Goal: Task Accomplishment & Management: Complete application form

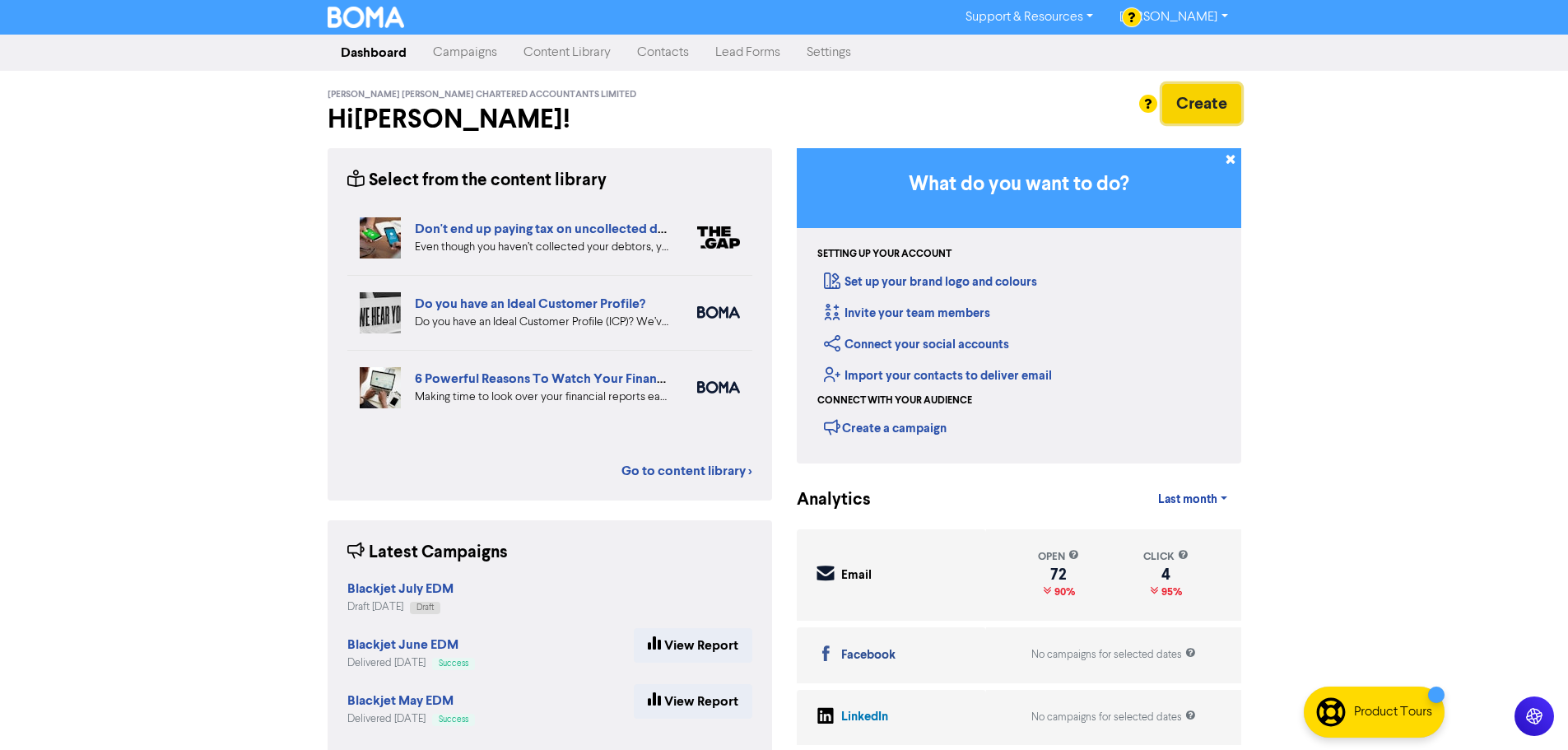
click at [1224, 108] on button "Create" at bounding box center [1201, 103] width 79 height 39
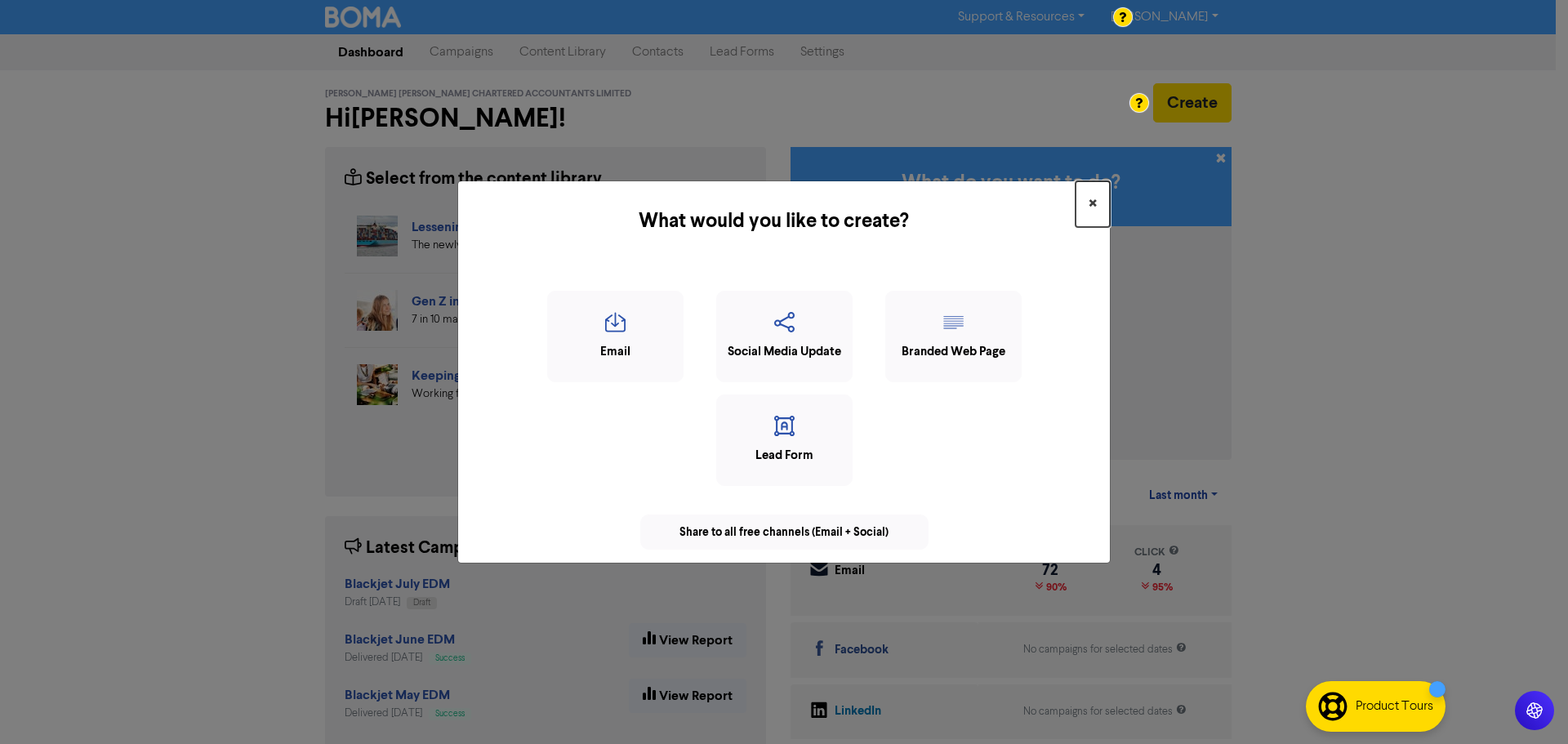
click at [1087, 198] on button "×" at bounding box center [1093, 204] width 34 height 46
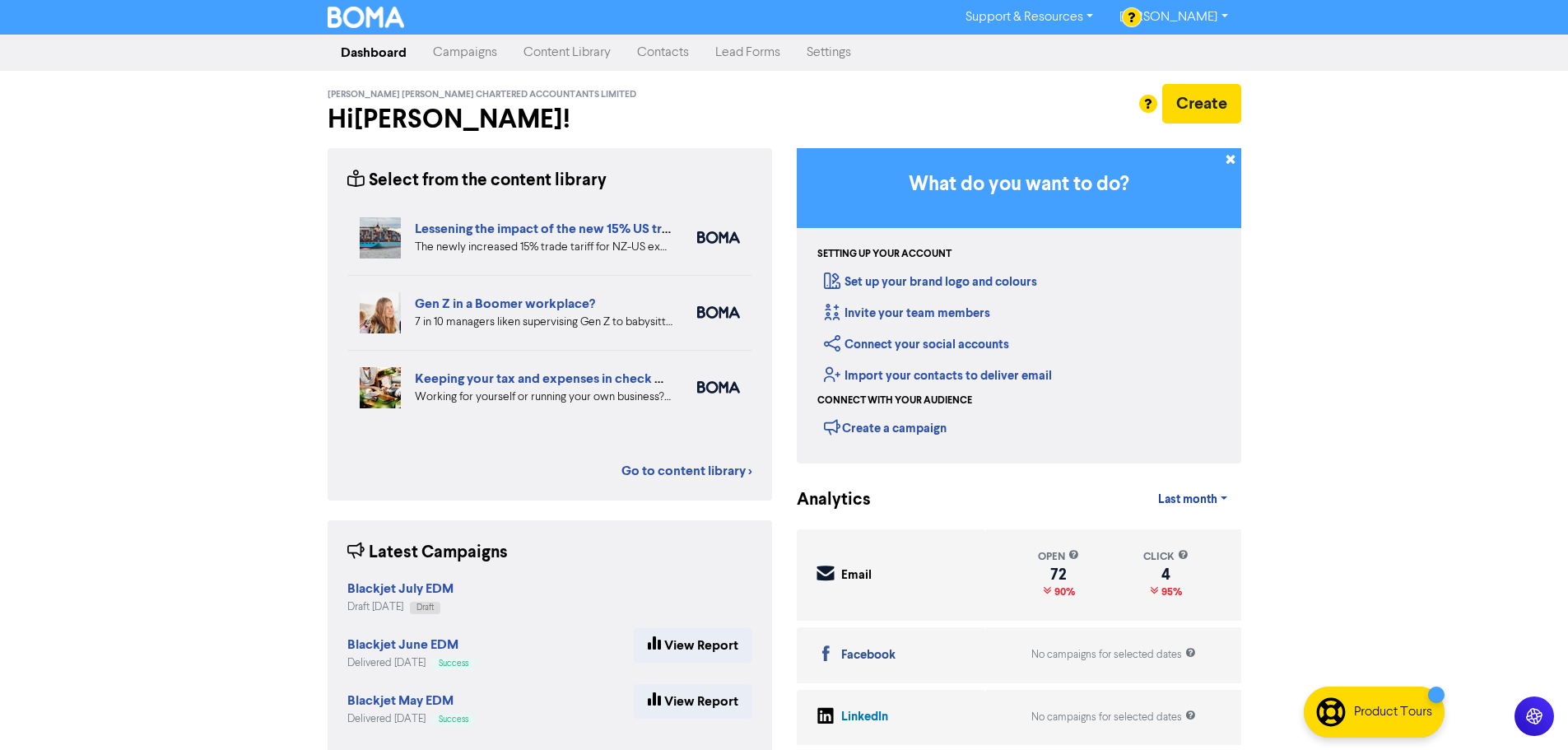
click at [657, 56] on link "Contacts" at bounding box center [663, 52] width 79 height 33
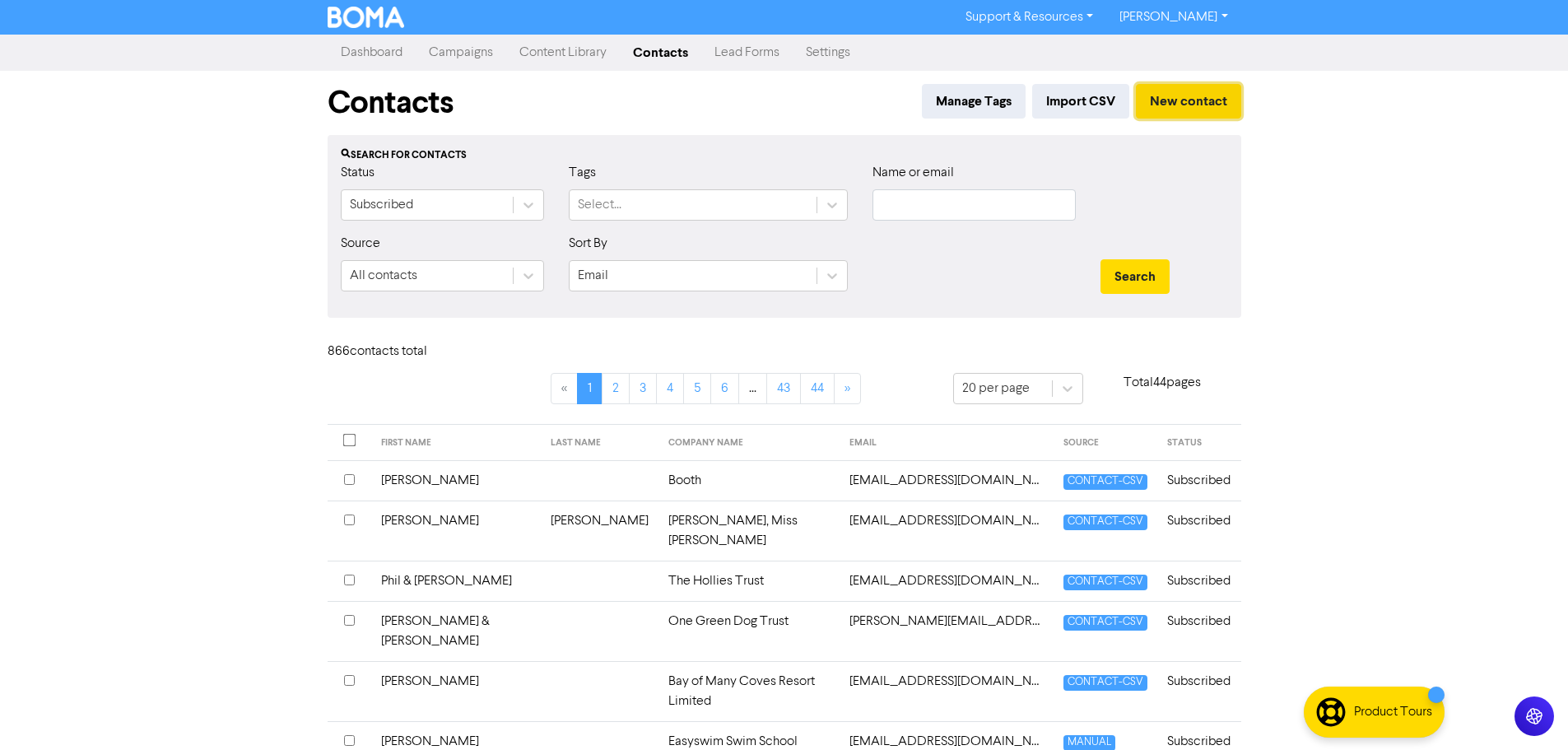
click at [1199, 102] on button "New contact" at bounding box center [1189, 101] width 105 height 34
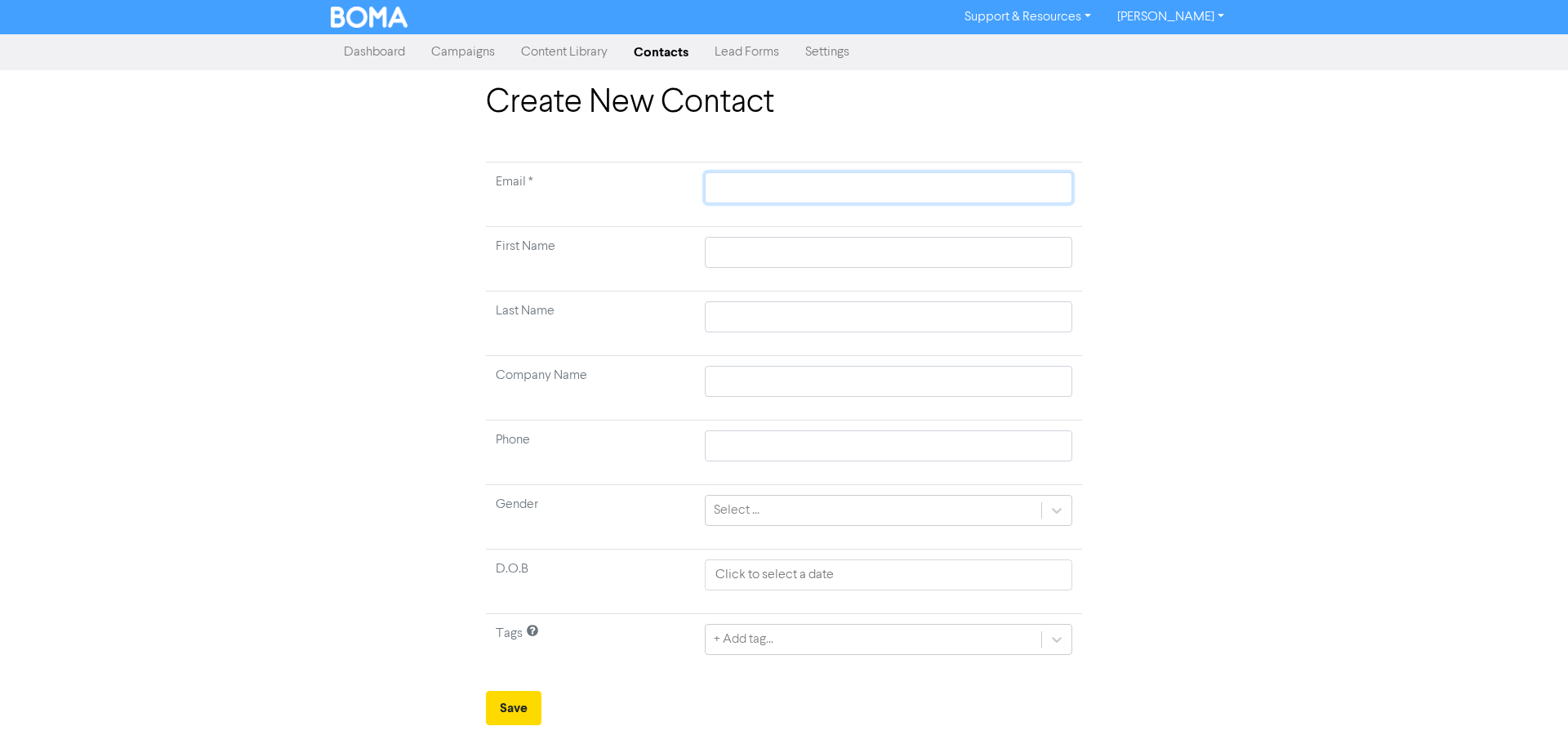
click at [744, 185] on input "text" at bounding box center [888, 187] width 368 height 31
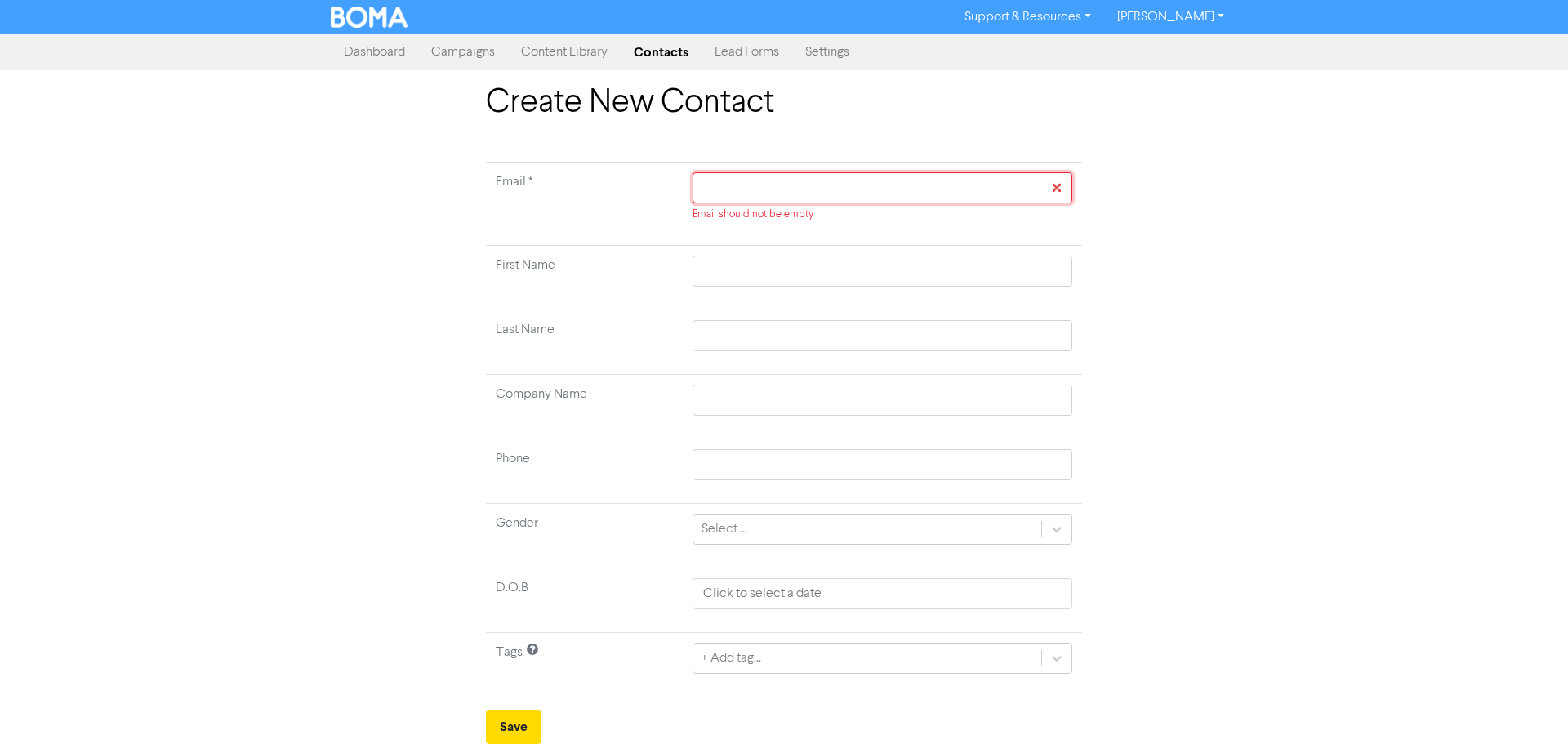
paste input "ckanderson001@gmail.com"
type input "ckanderson001@gmail.com"
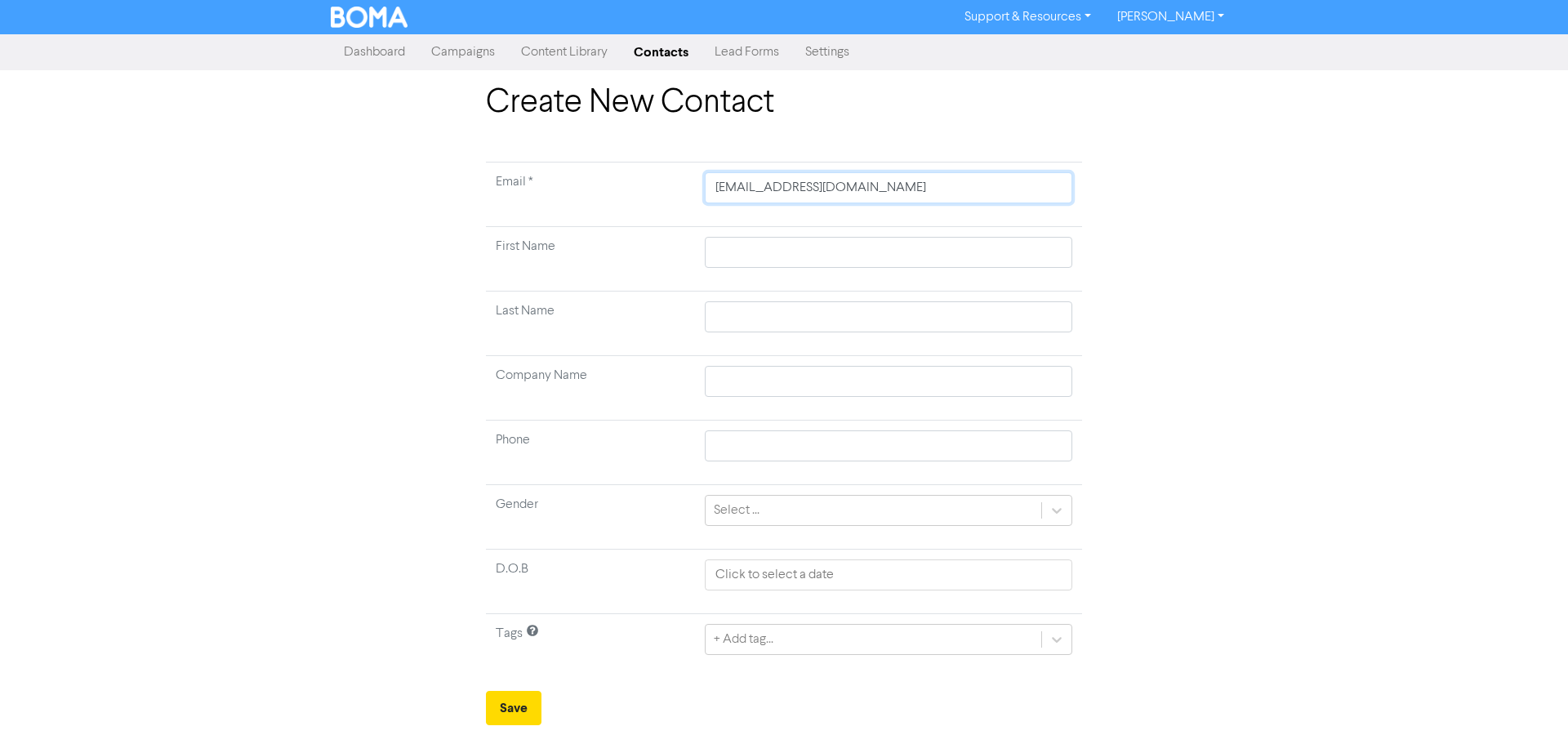
type input "ckanderson001@gmail.com"
click at [766, 375] on input "text" at bounding box center [888, 381] width 368 height 31
click at [160, 229] on div "Create New Contact Email * ckanderson001@gmail.com First Name Last Name Company…" at bounding box center [784, 403] width 1568 height 641
click at [759, 383] on input "text" at bounding box center [888, 381] width 368 height 31
click at [765, 379] on input "text" at bounding box center [888, 381] width 368 height 31
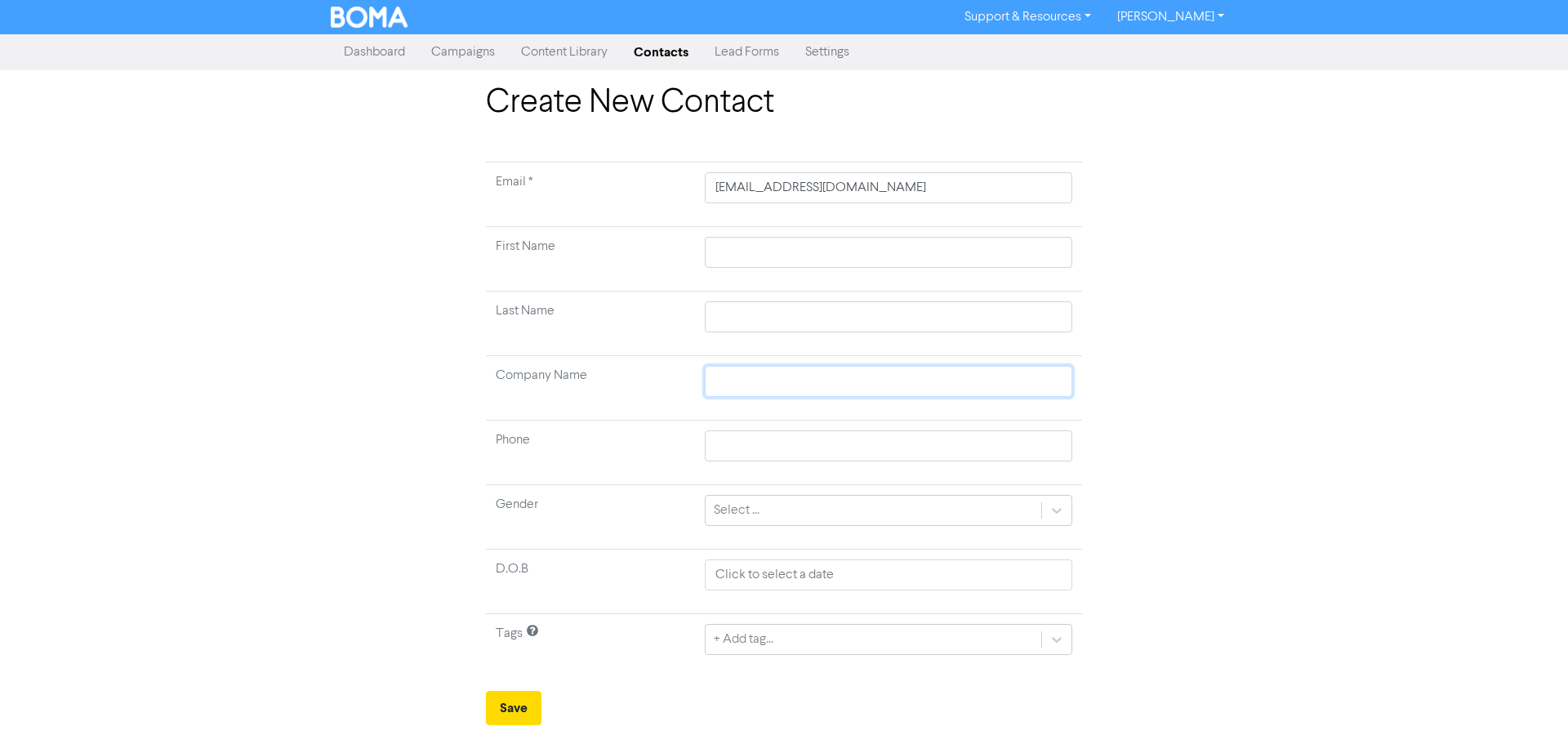
paste input "Anderson Family Trust"
type input "Anderson Family Trust"
click at [741, 252] on input "text" at bounding box center [888, 252] width 368 height 31
type input "C"
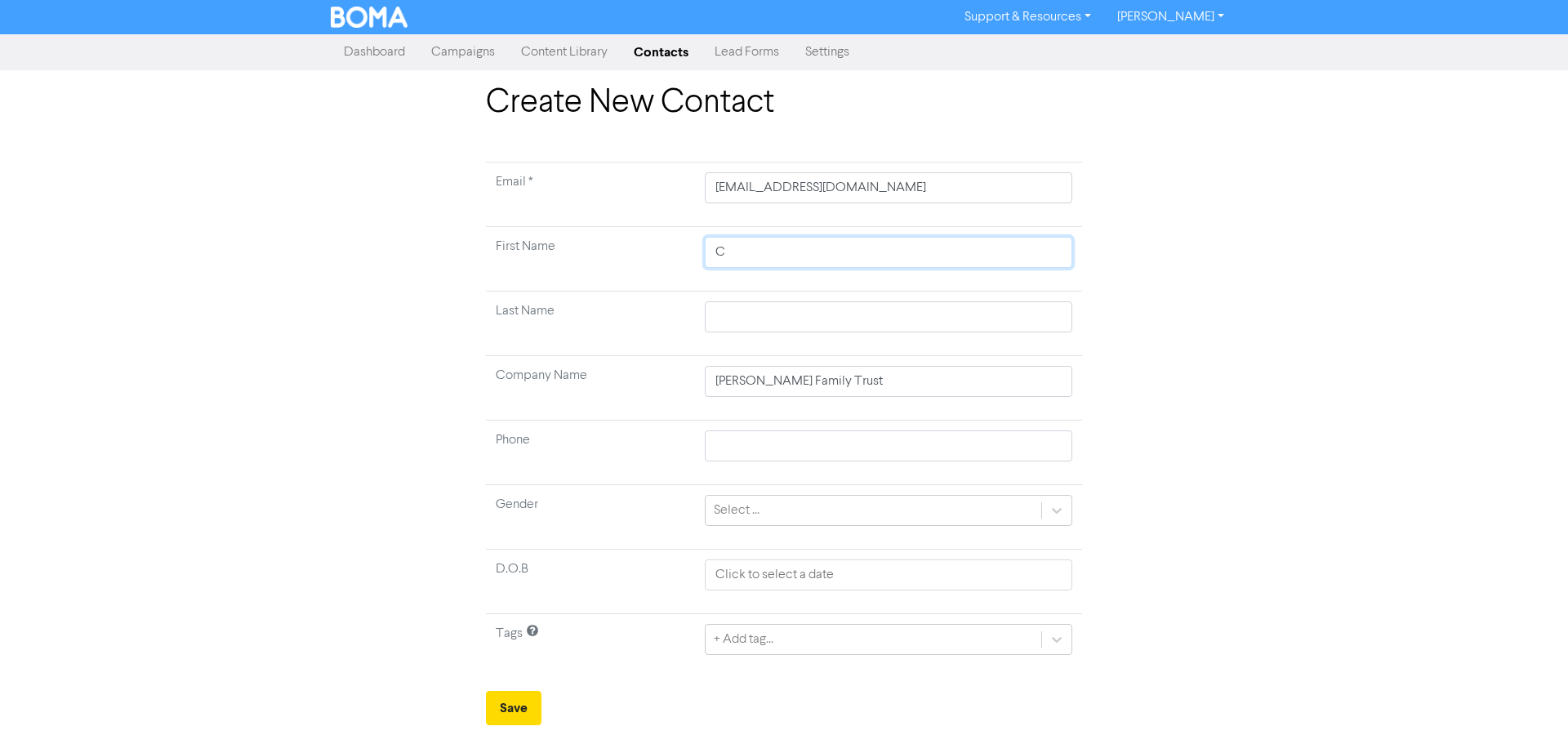
type input "Cr"
type input "Cra"
type input "Crai"
type input "Craig"
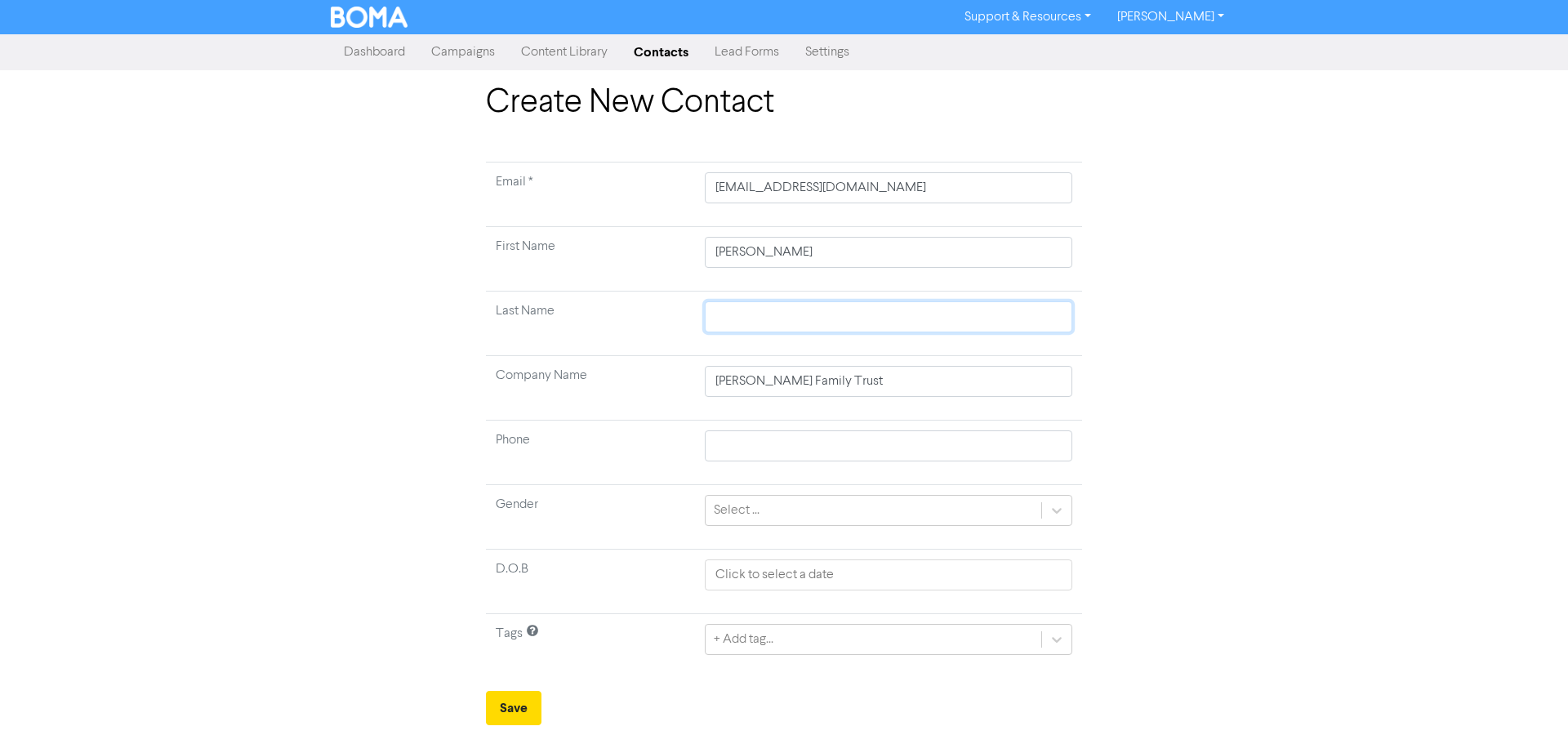
type input "A"
type input "An"
type input "And"
type input "Ande"
type input "Ander"
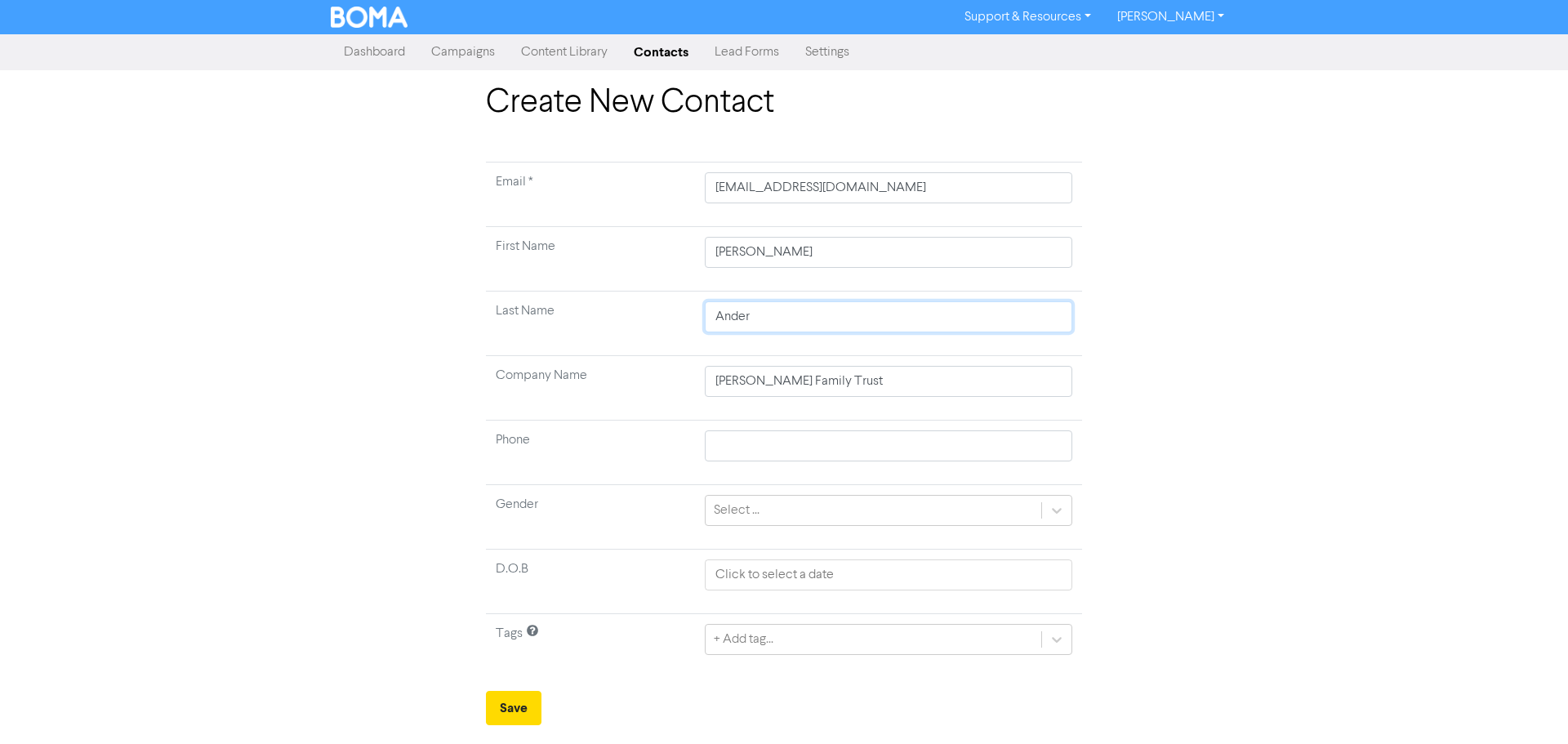
type input "Anders"
type input "Anderso"
type input "Anderson"
click at [315, 430] on div "Create New Contact Email * ckanderson001@gmail.com First Name Craig Last Name A…" at bounding box center [784, 403] width 1568 height 641
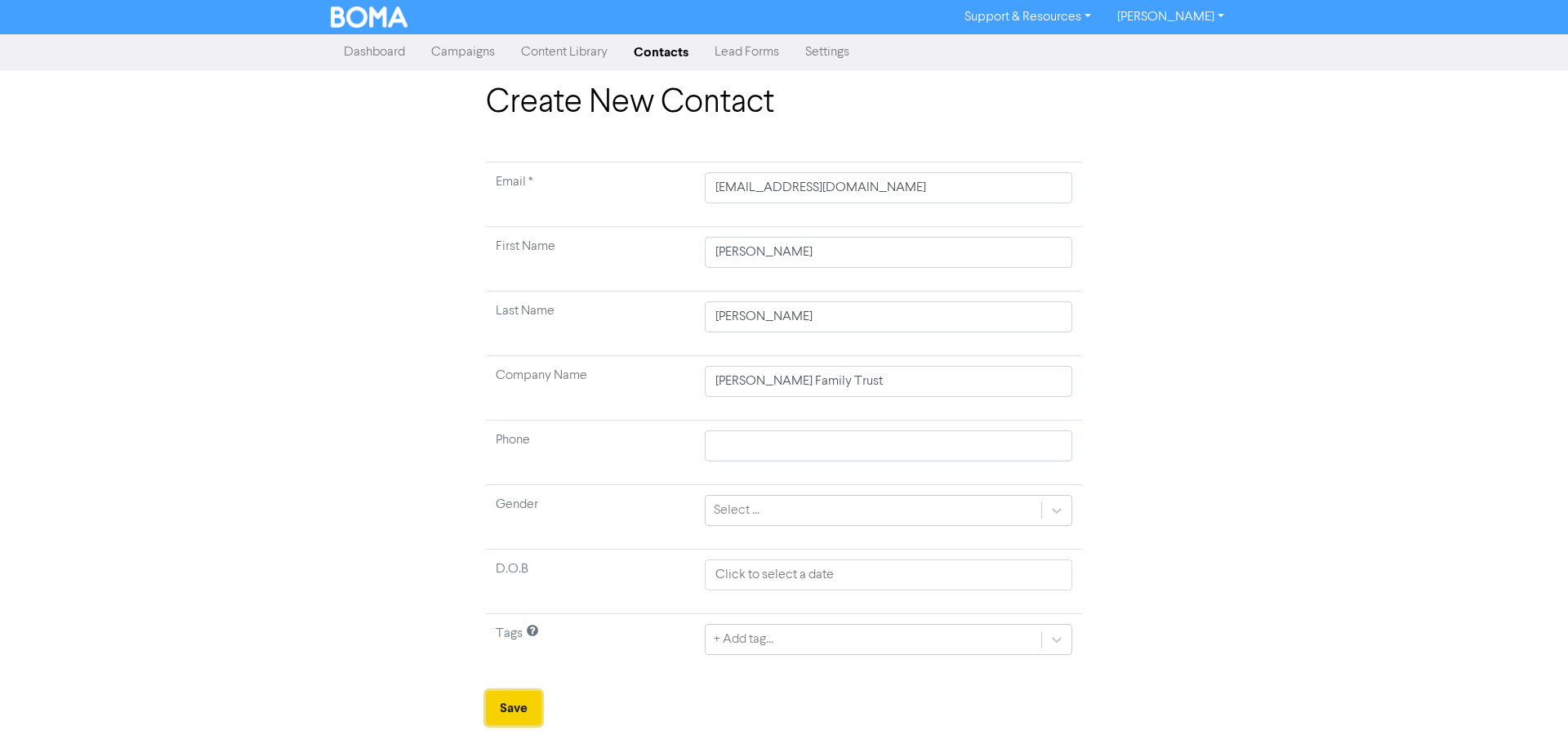
click at [508, 710] on button "Save" at bounding box center [514, 708] width 56 height 34
click at [667, 50] on link "Contacts" at bounding box center [660, 52] width 81 height 33
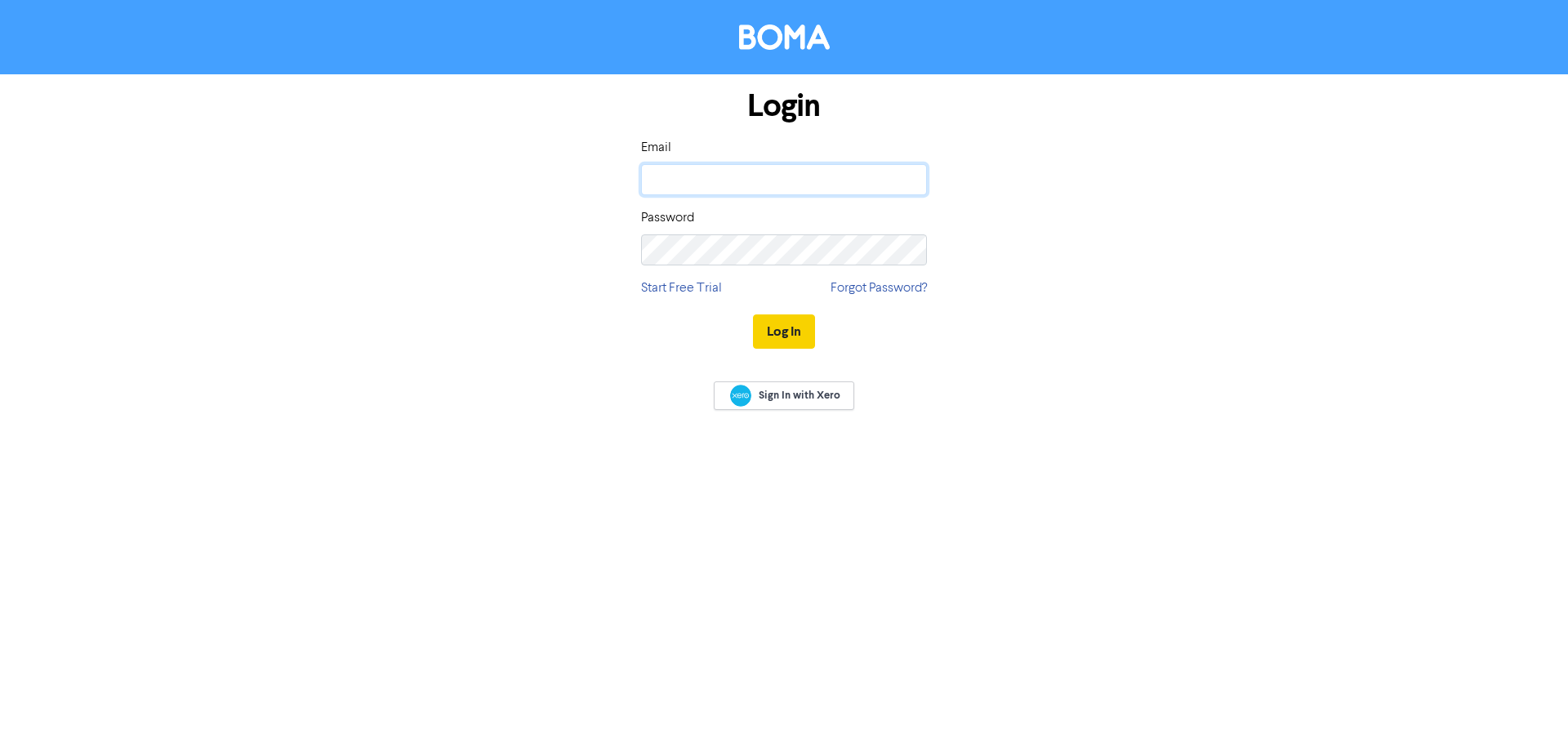
type input "[PERSON_NAME][EMAIL_ADDRESS][DOMAIN_NAME]"
click at [791, 330] on button "Log In" at bounding box center [783, 331] width 62 height 34
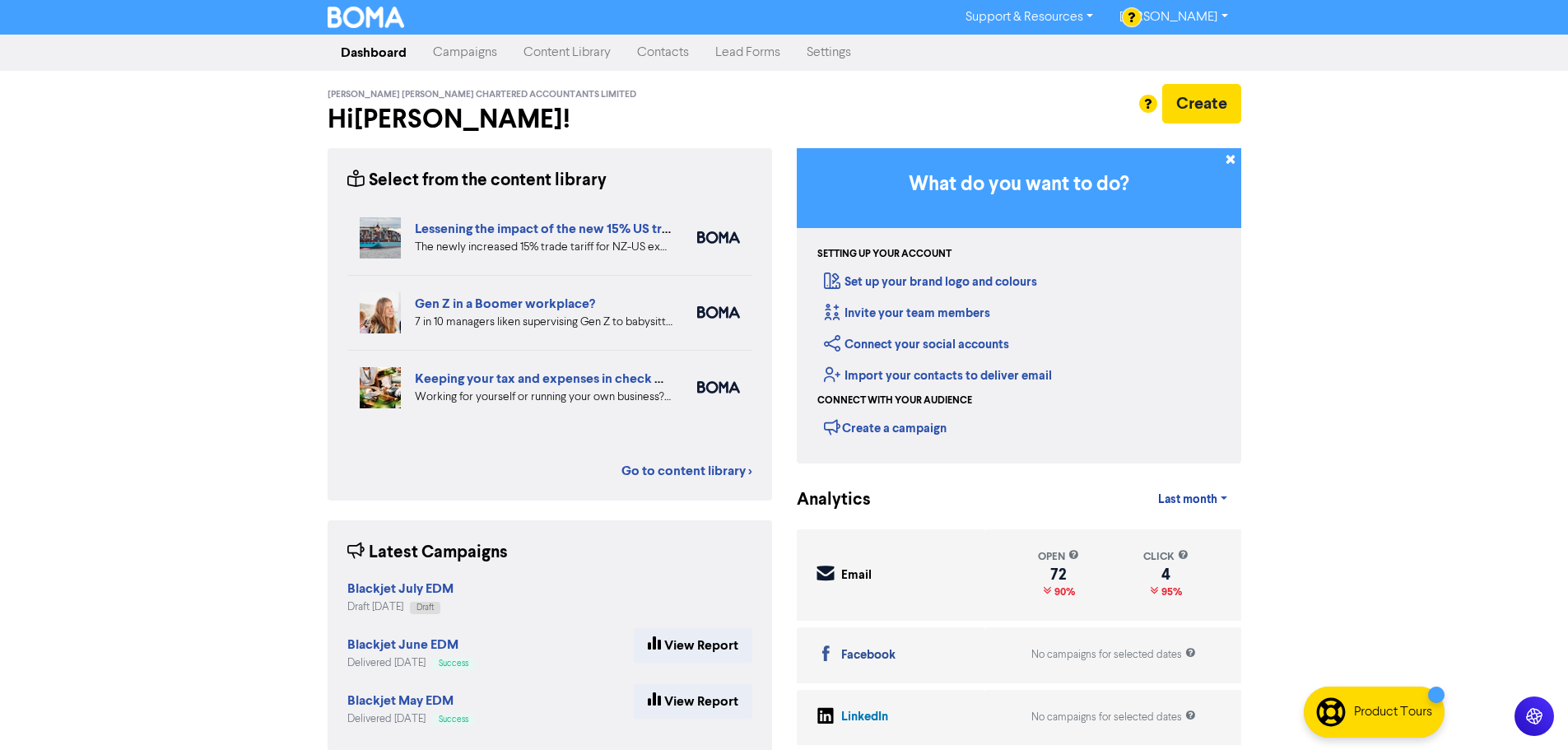
click at [678, 44] on link "Contacts" at bounding box center [663, 52] width 79 height 33
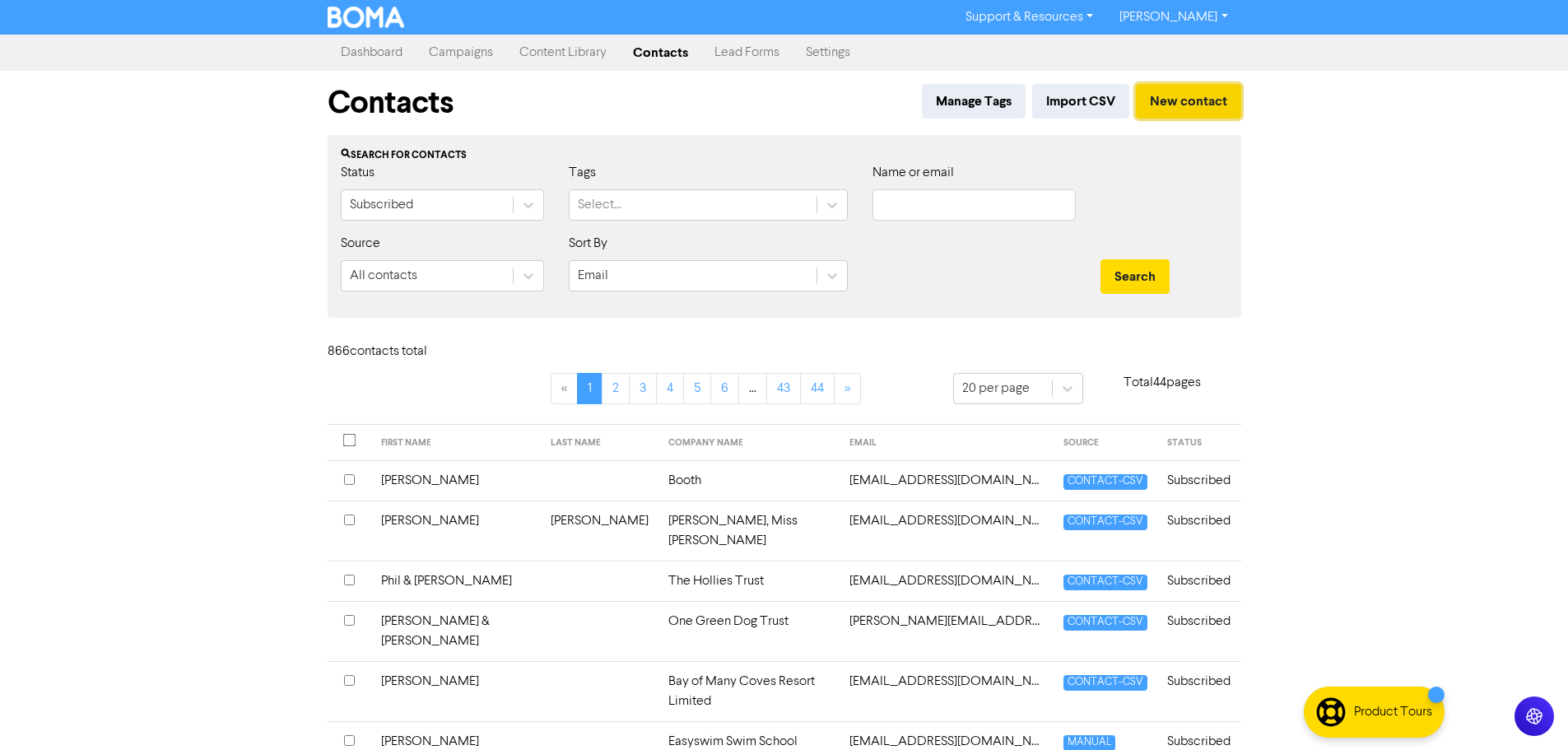
click at [1177, 102] on button "New contact" at bounding box center [1189, 101] width 105 height 34
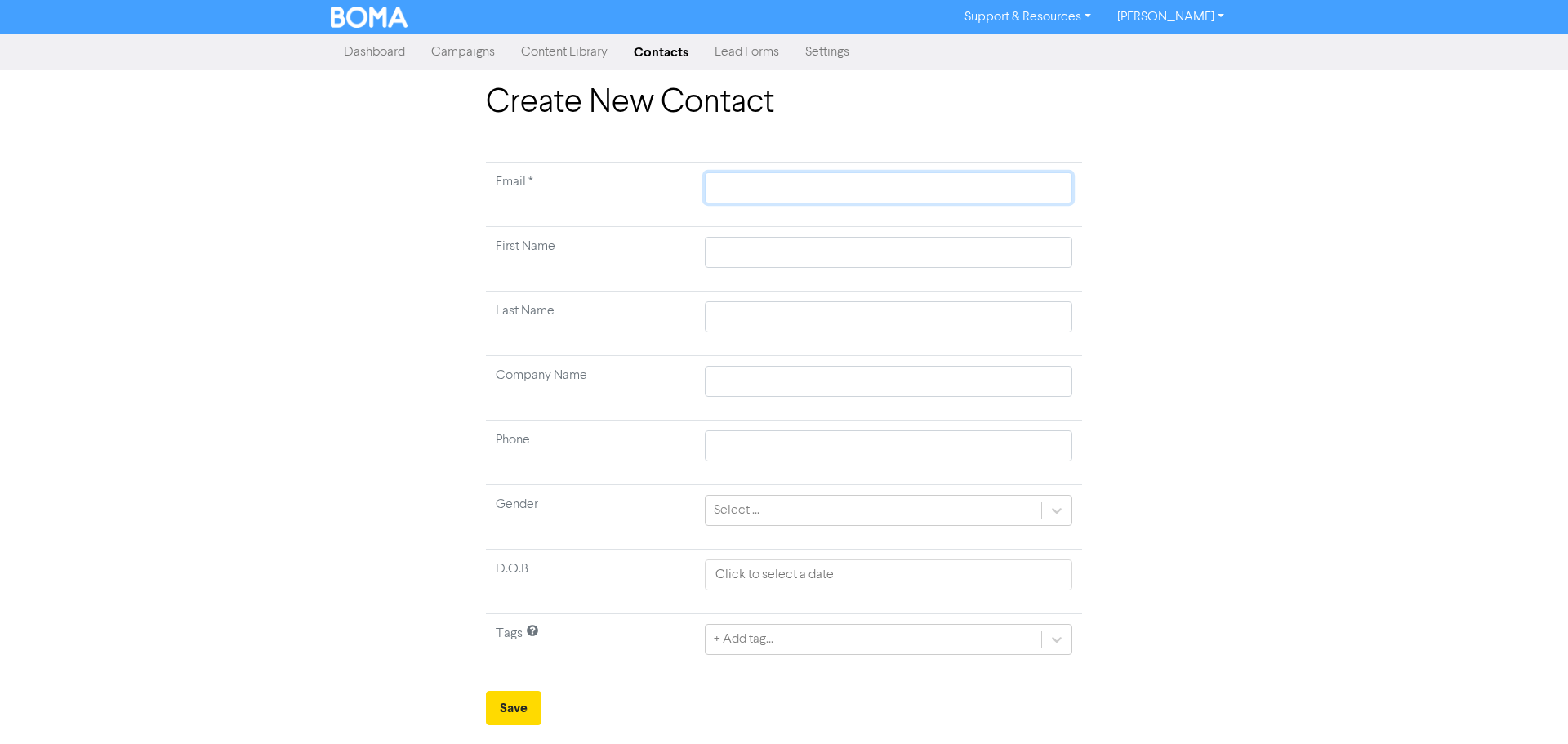
click at [746, 180] on input "text" at bounding box center [888, 187] width 368 height 31
paste input "deanniedoo@yahoo.com.au"
type input "deanniedoo@yahoo.com.au"
click at [734, 243] on input "text" at bounding box center [888, 252] width 368 height 31
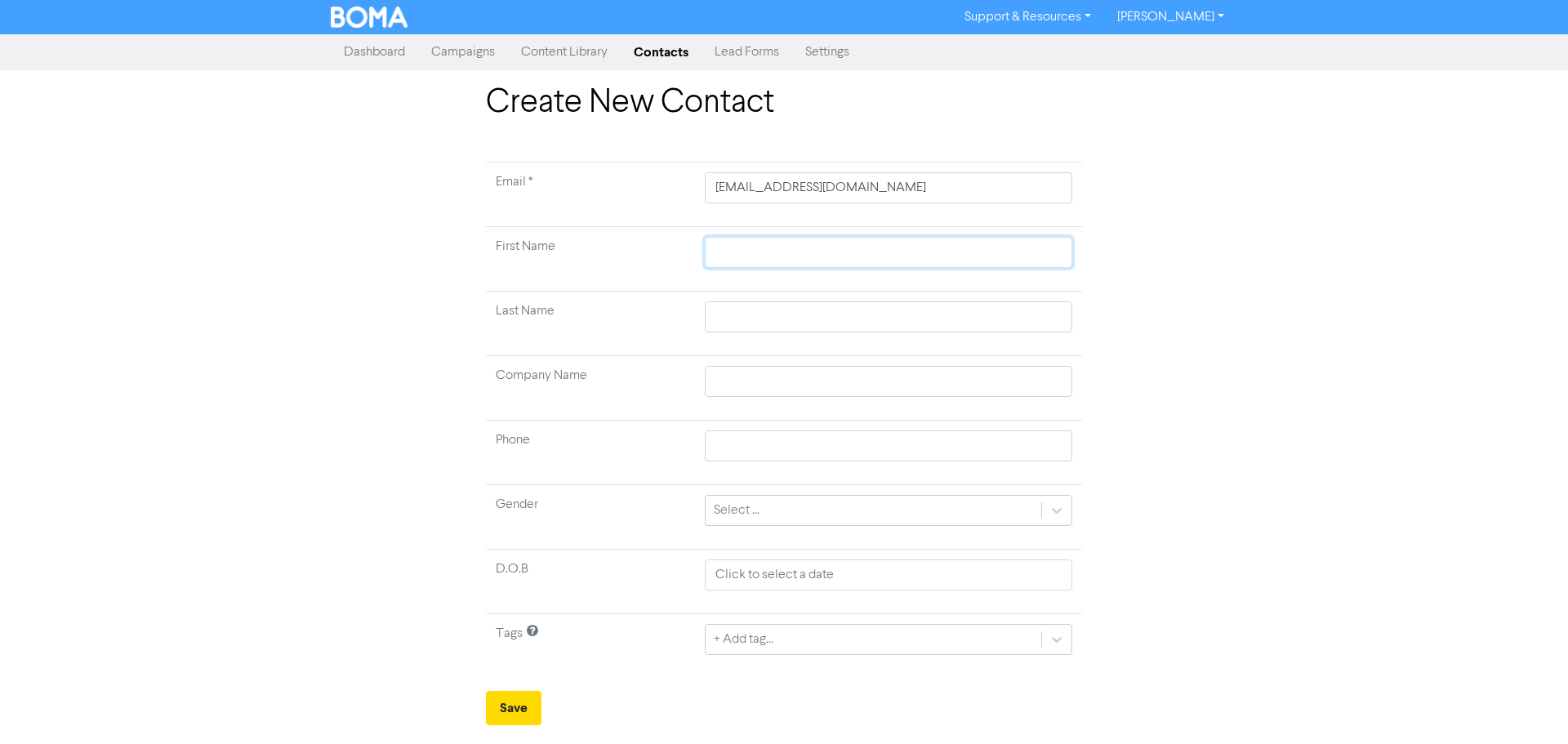
type input "D"
type input "De"
type input "Dea"
type input "Dean"
type input "Deann"
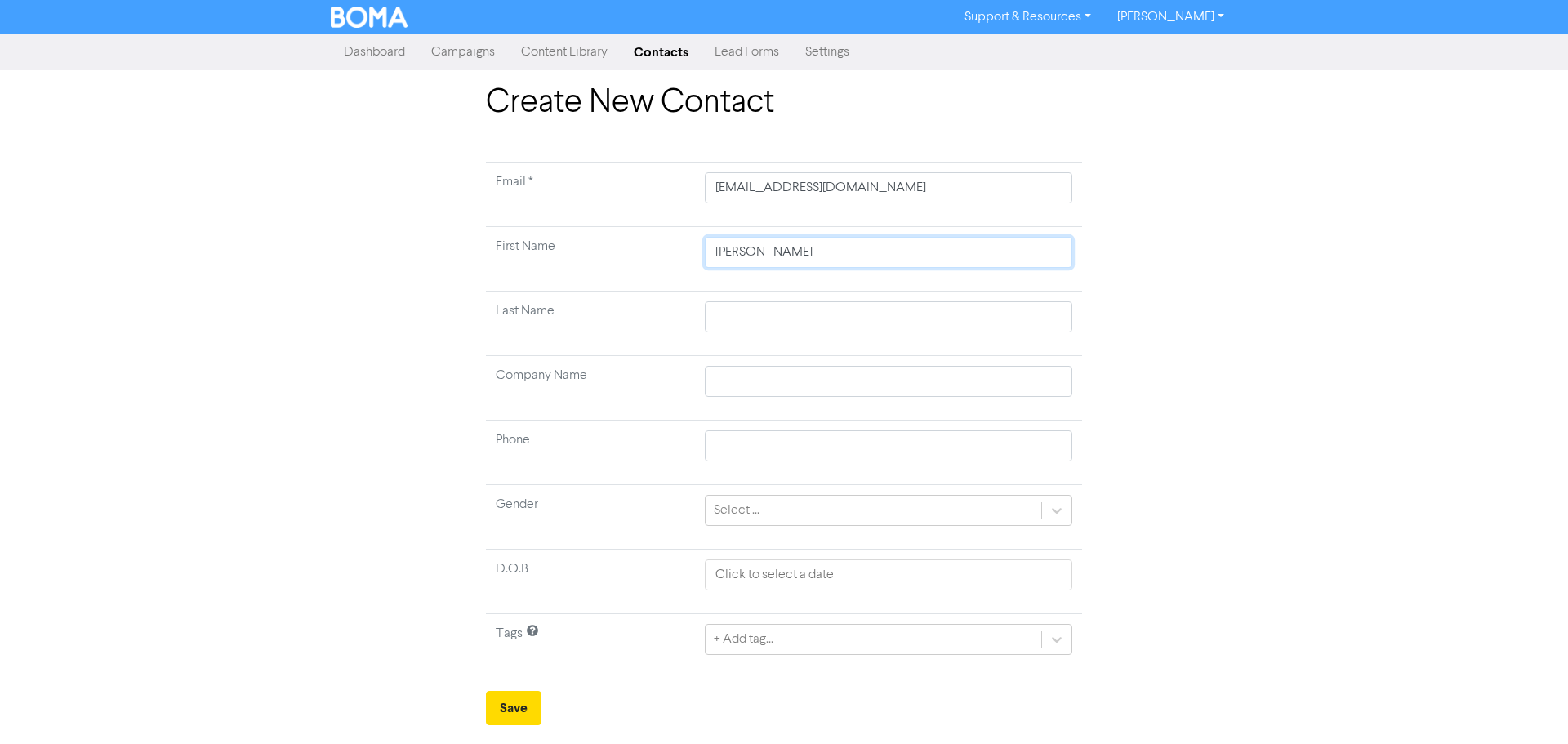
type input "Deanne"
type input "T"
type input "Te"
type input "Tea"
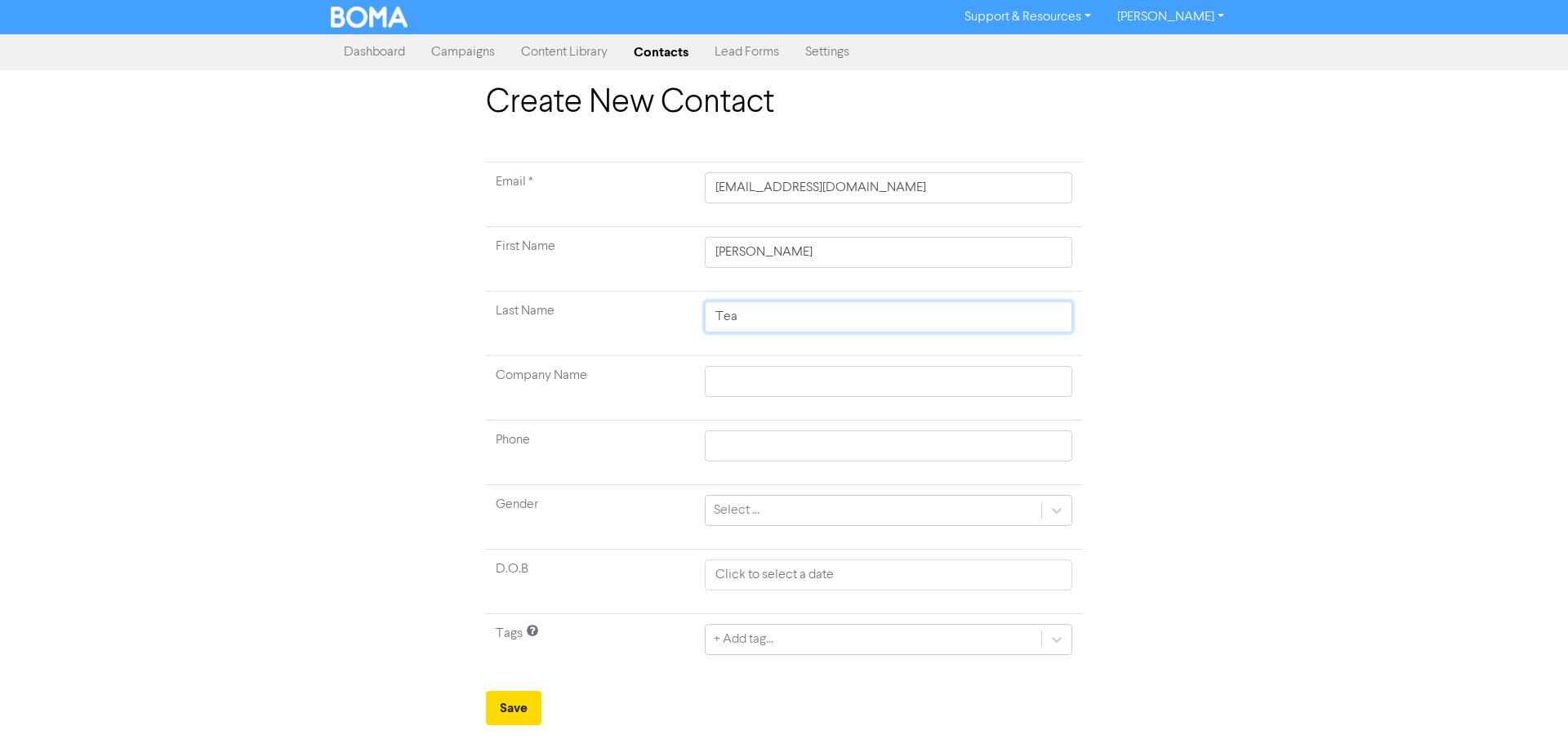
type input "Teag"
type input "Teagu"
type input "Teague"
click at [347, 489] on div "Create New Contact Email * deanniedoo@yahoo.com.au First Name Deanne Last Name …" at bounding box center [784, 403] width 931 height 641
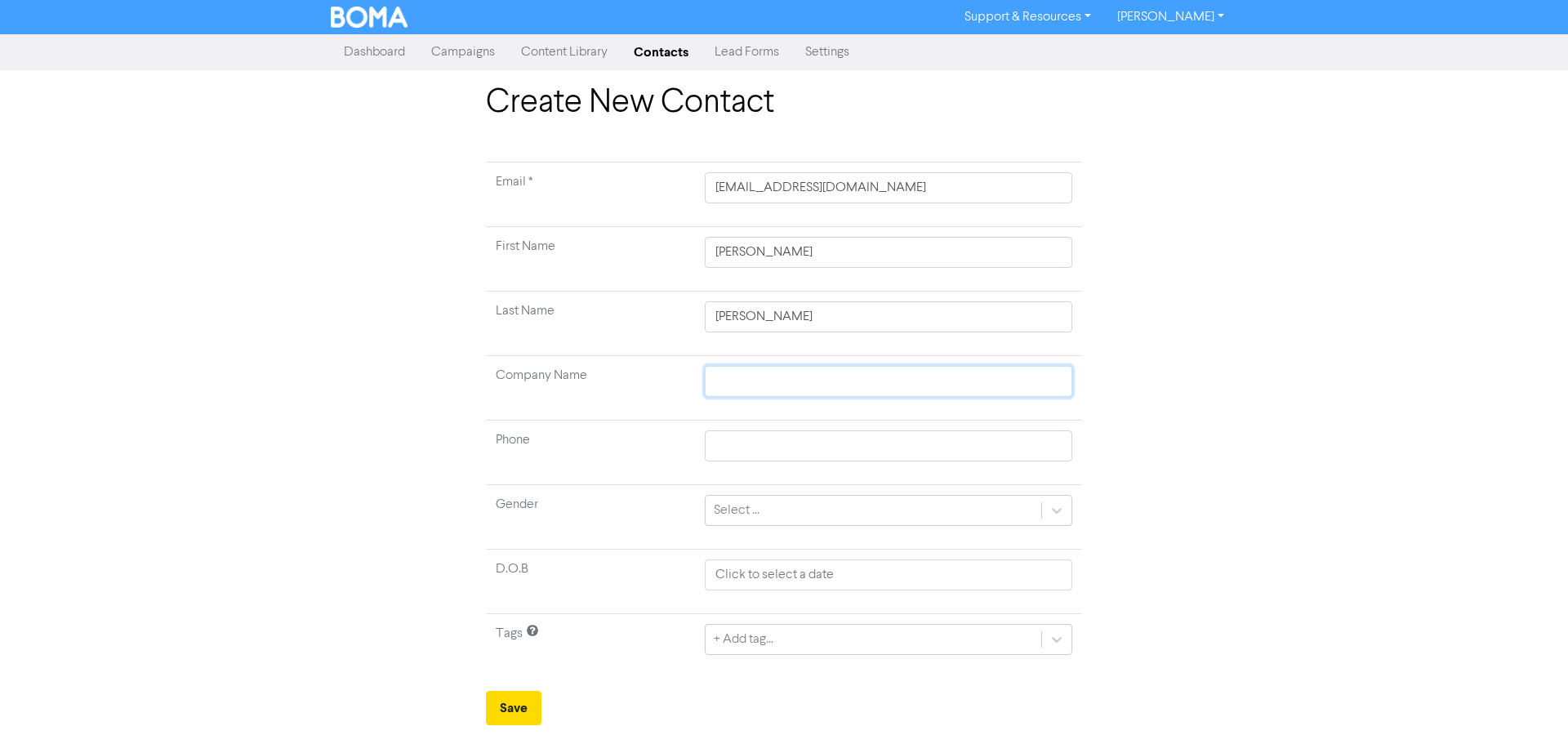
click at [742, 372] on input "text" at bounding box center [888, 381] width 368 height 31
type input "a"
type input "an"
type input "and"
type input "ande"
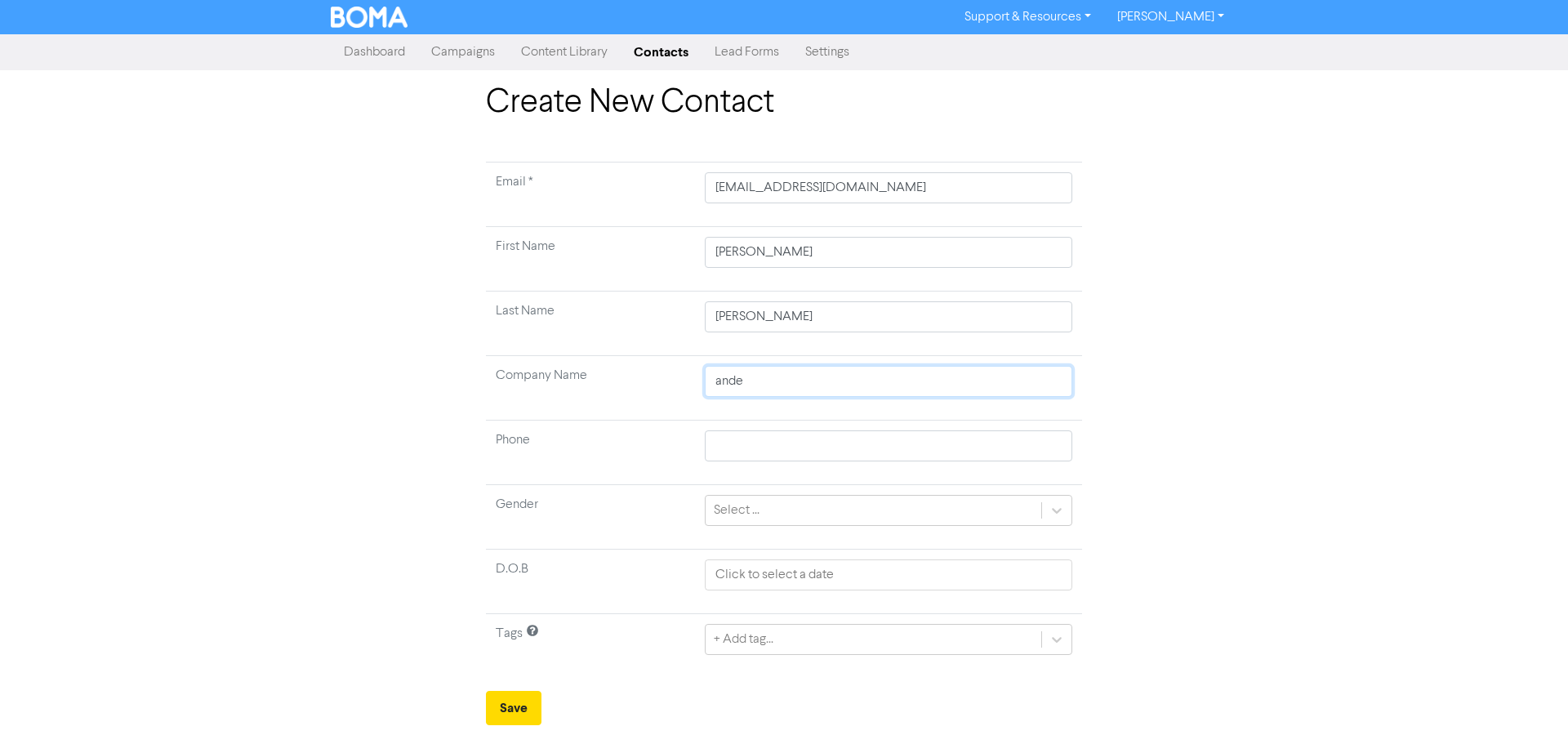
type input "ander"
type input "Anderson Family Trust"
click at [158, 420] on div "Create New Contact Email * deanniedoo@yahoo.com.au First Name Deanne Last Name …" at bounding box center [784, 403] width 1568 height 641
click at [516, 700] on button "Save" at bounding box center [514, 708] width 56 height 34
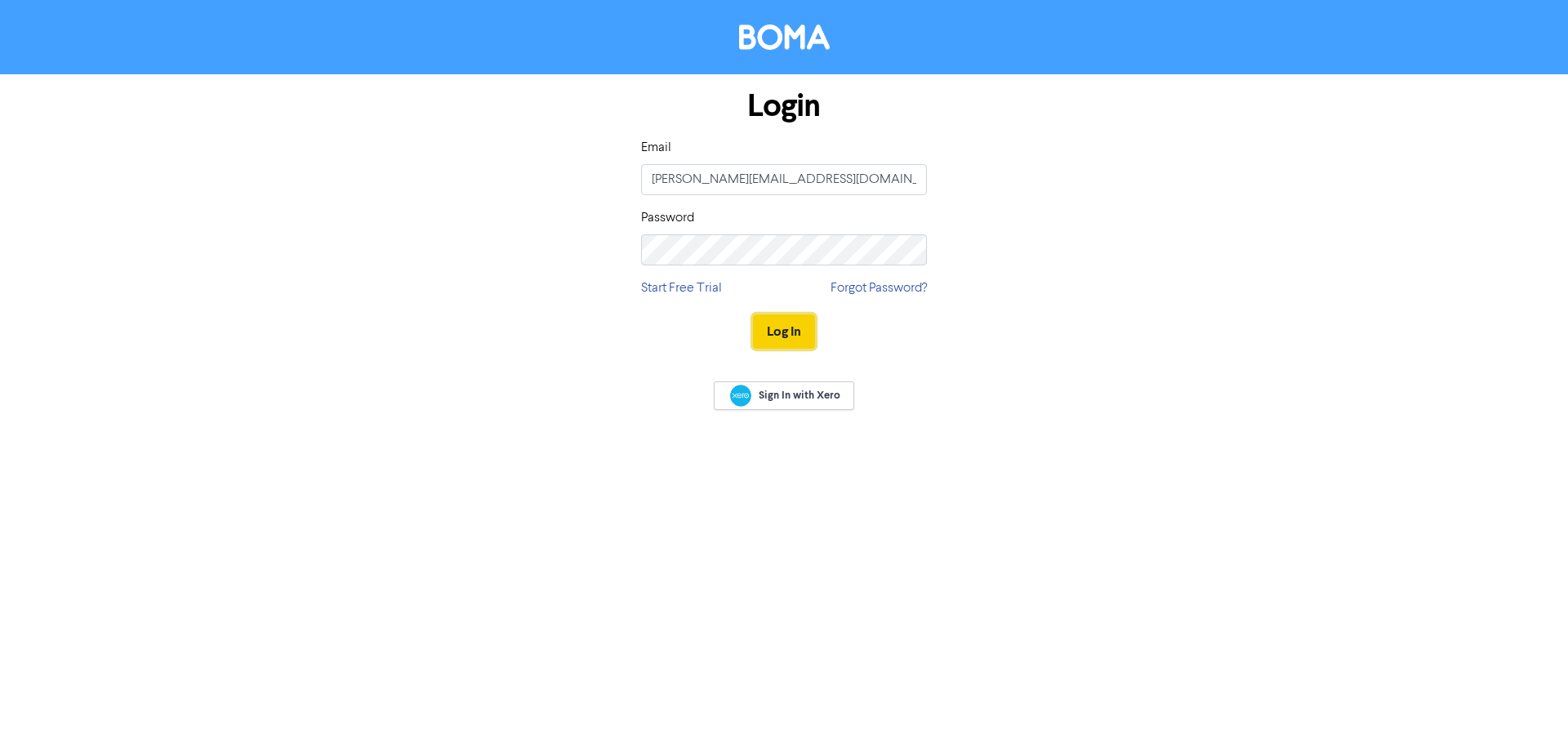
click at [776, 326] on button "Log In" at bounding box center [783, 331] width 62 height 34
